Goal: Task Accomplishment & Management: Complete application form

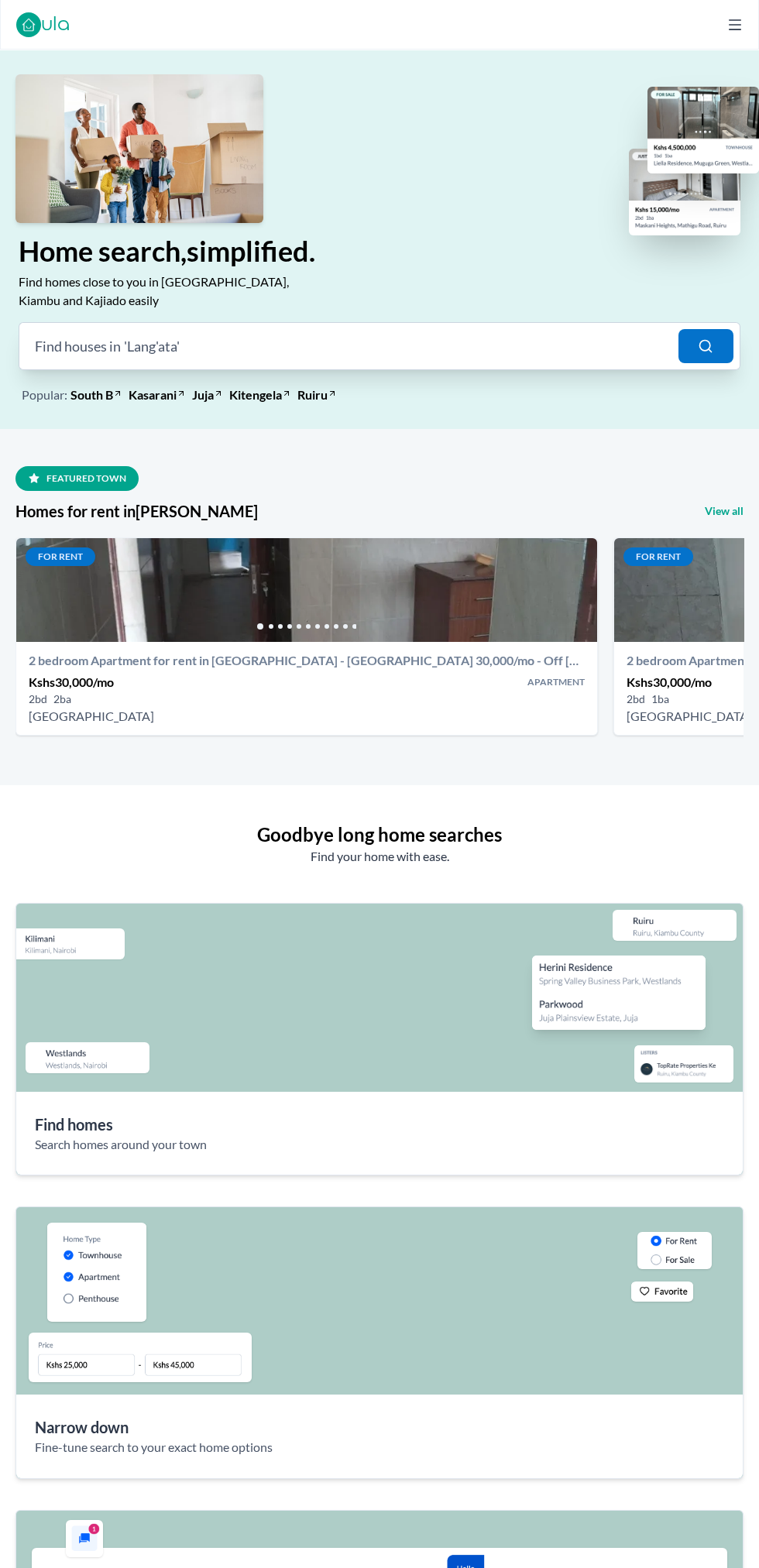
click at [735, 24] on icon at bounding box center [735, 24] width 12 height 11
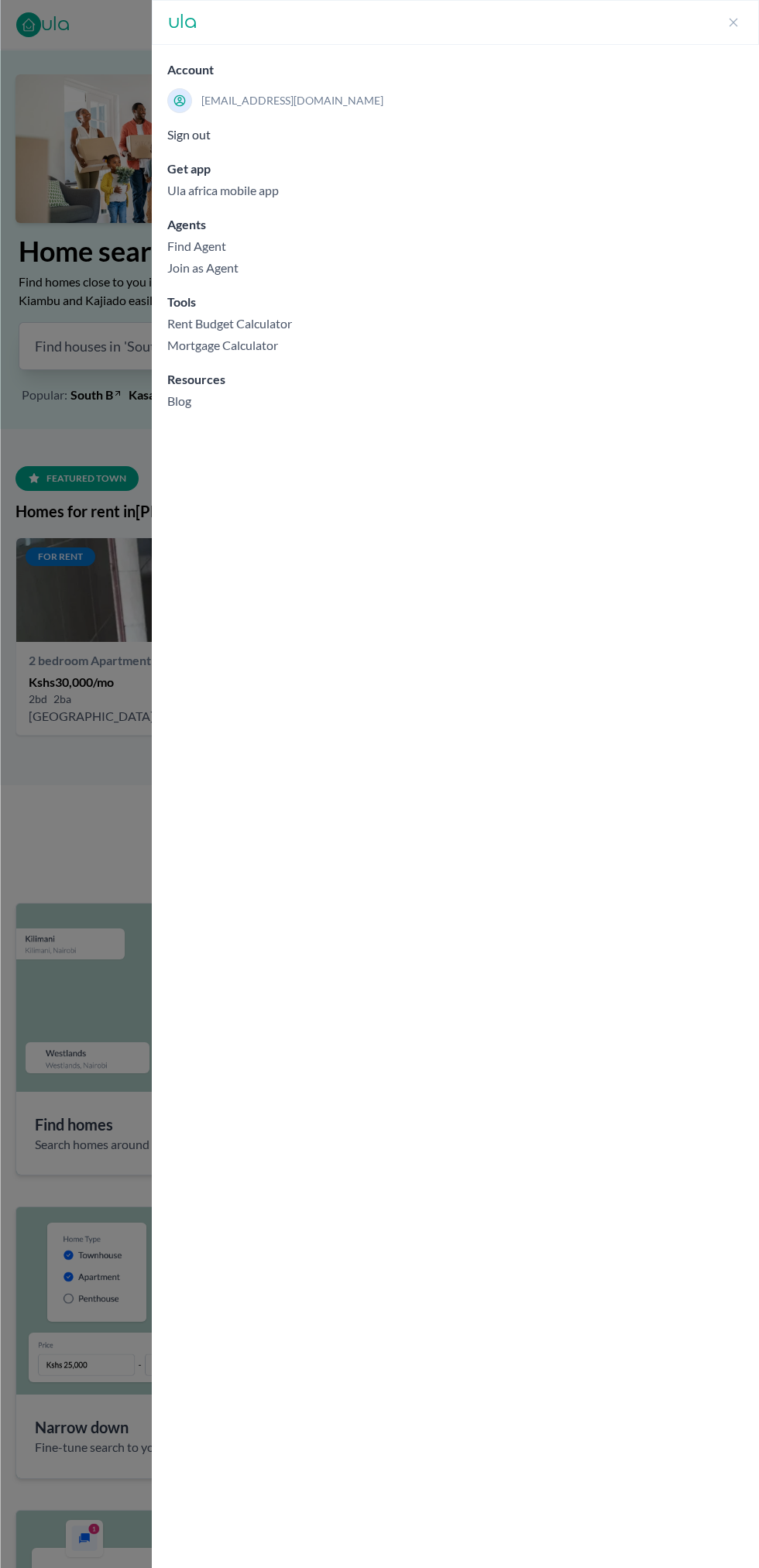
click at [229, 266] on link "Join as Agent" at bounding box center [455, 267] width 576 height 18
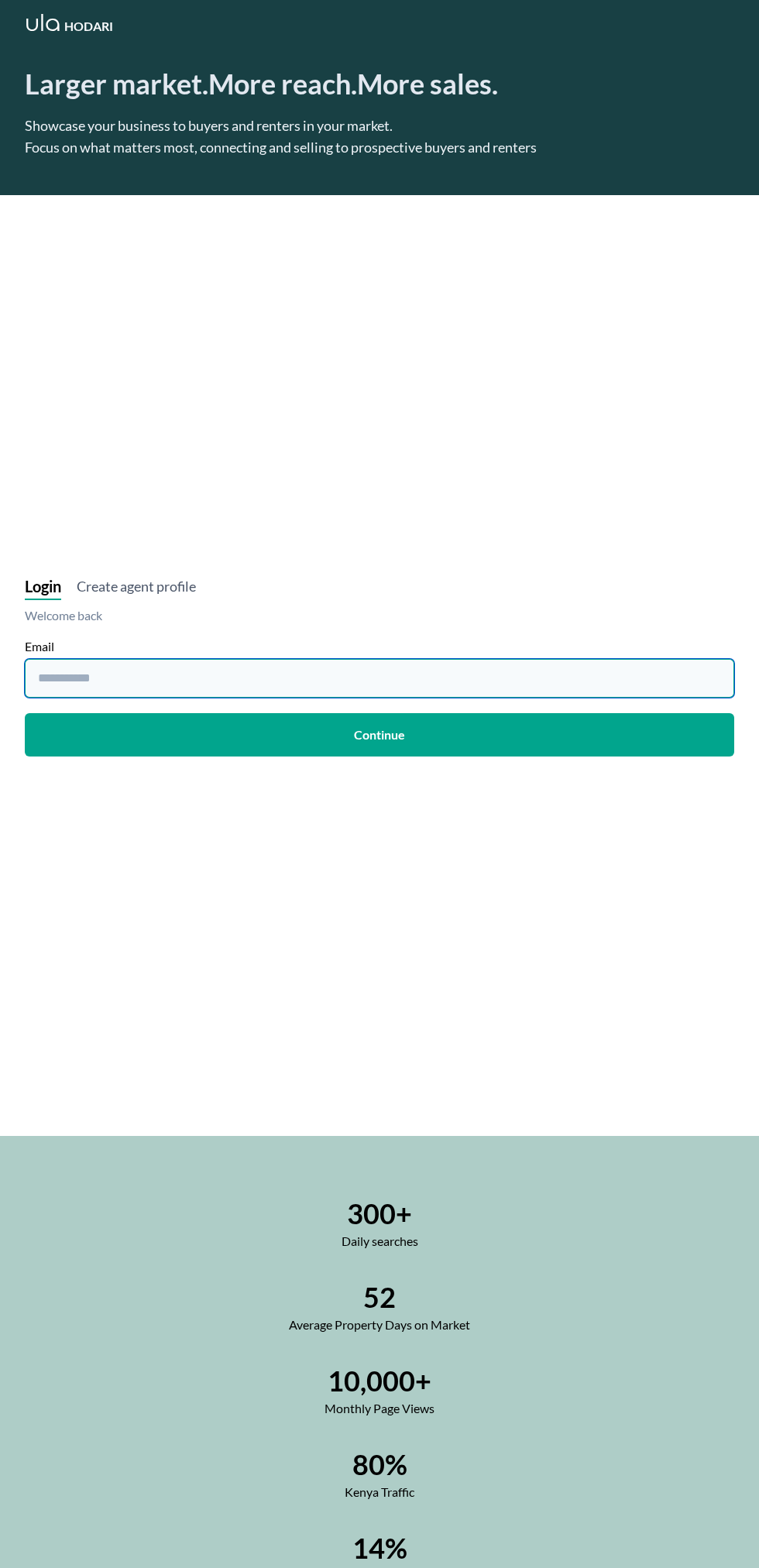
click at [295, 681] on input "email" at bounding box center [380, 678] width 709 height 39
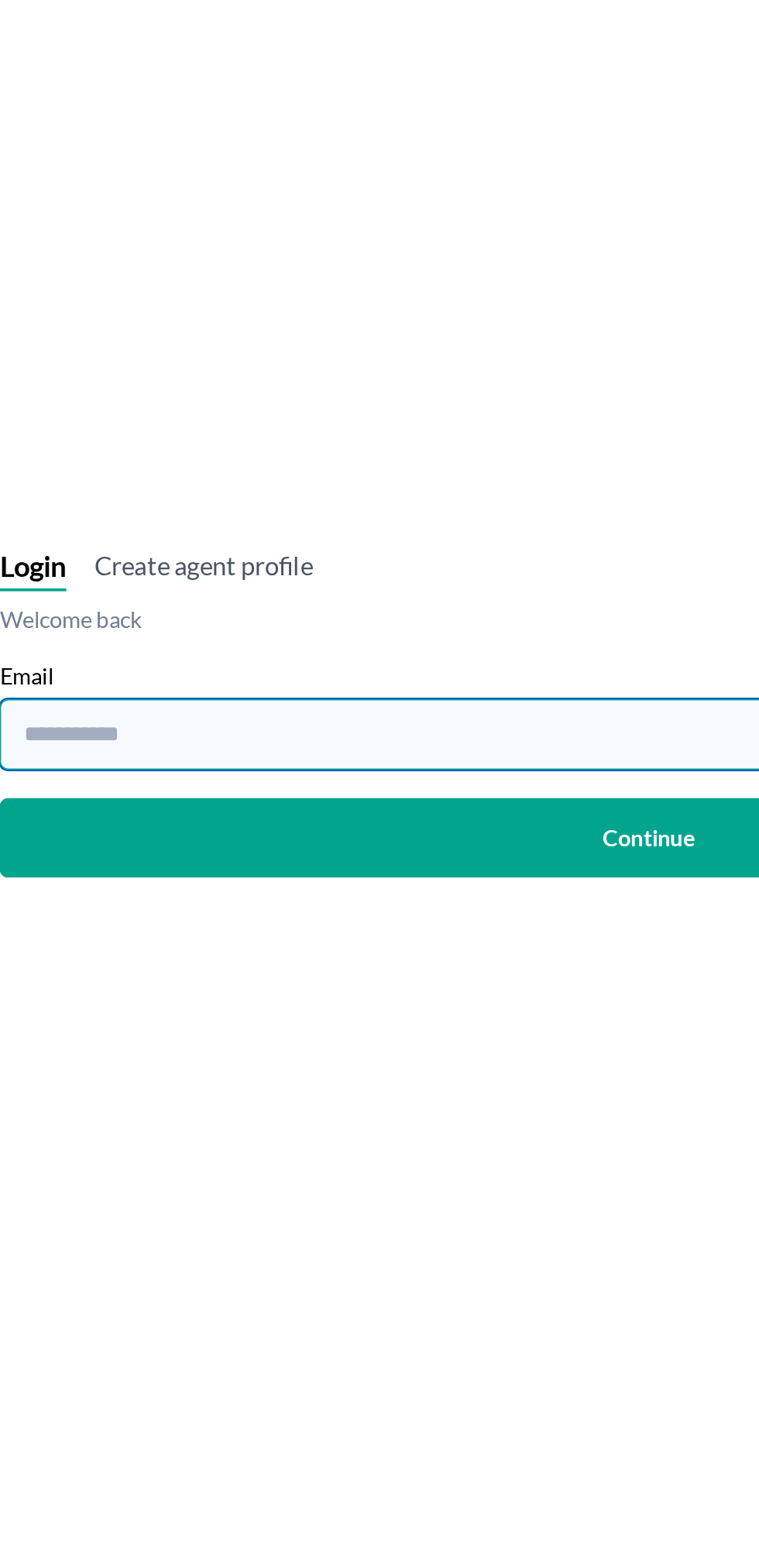
type input "**********"
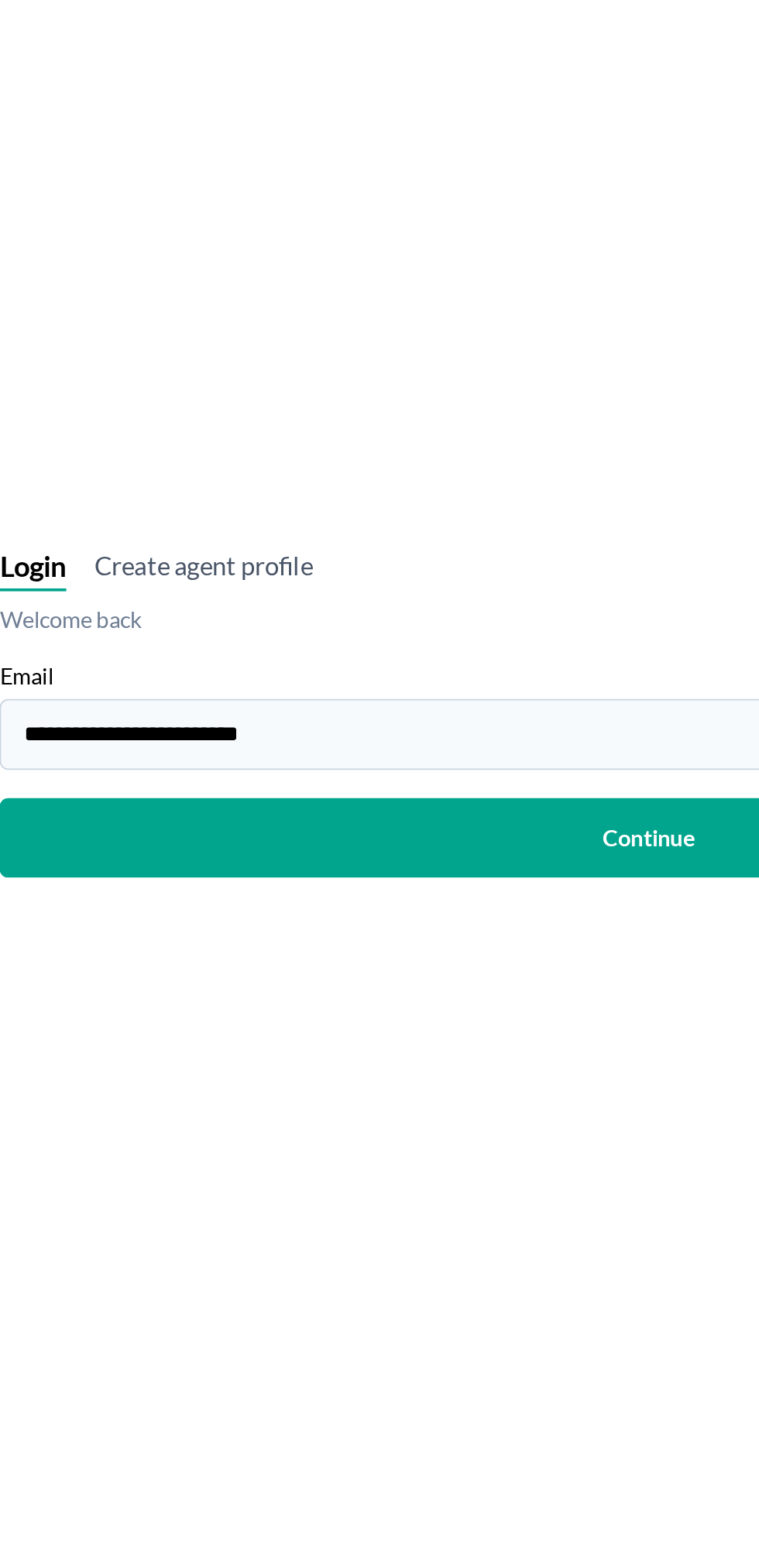
click at [379, 735] on button "Continue" at bounding box center [380, 735] width 709 height 43
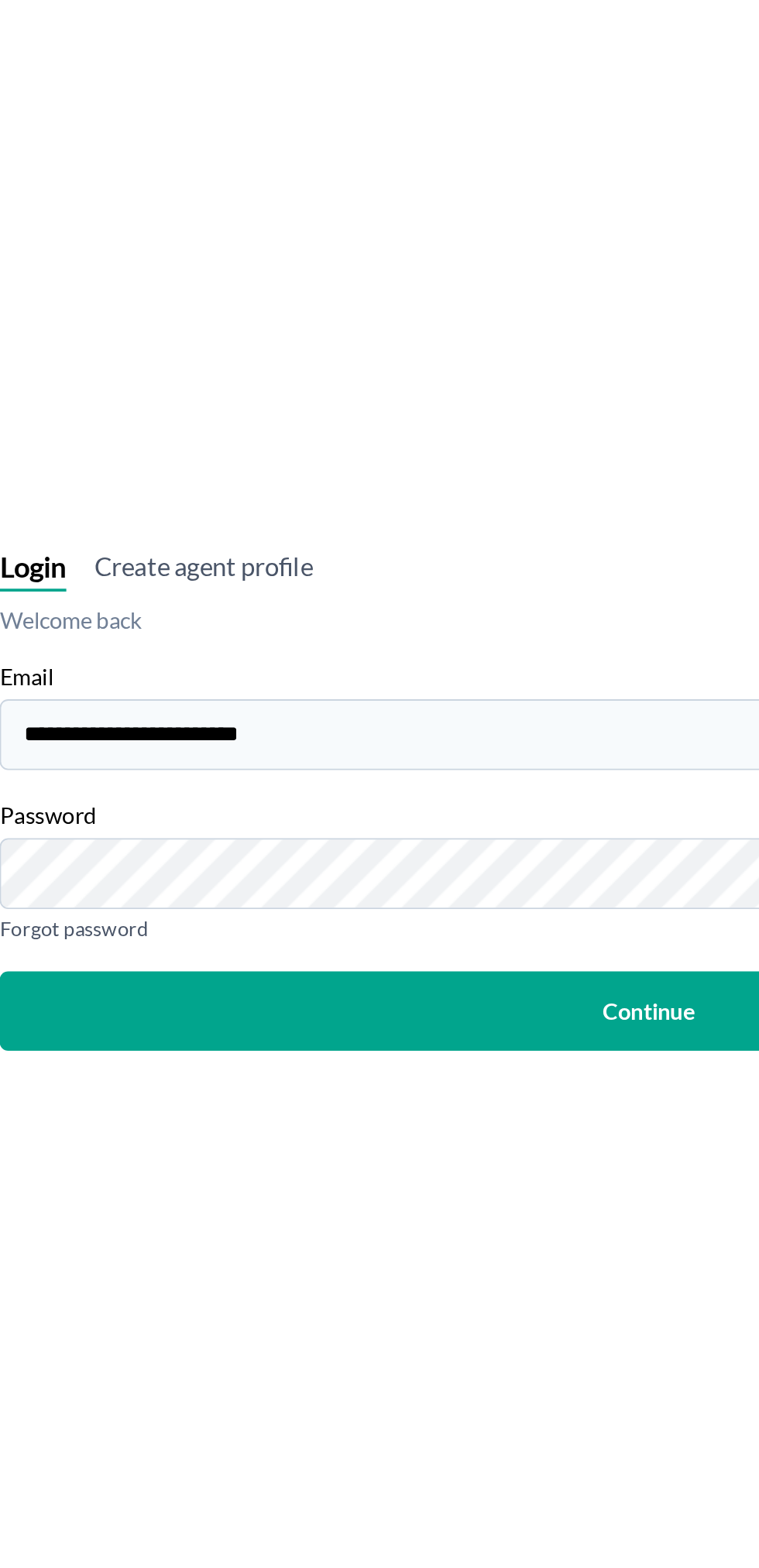
click at [25, 760] on button "Continue" at bounding box center [380, 782] width 709 height 43
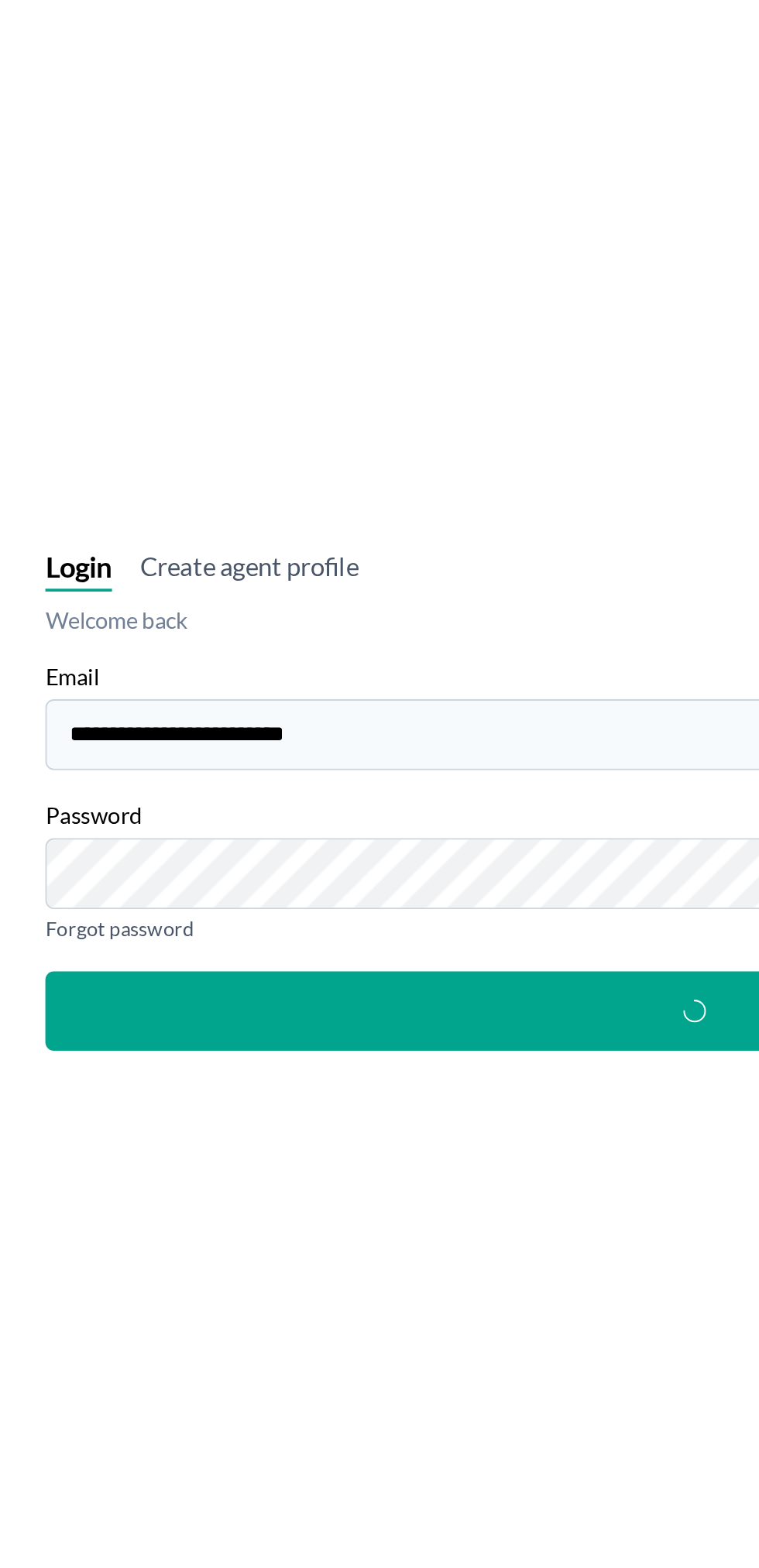
click at [107, 790] on button "button" at bounding box center [380, 782] width 709 height 43
